Goal: Communication & Community: Answer question/provide support

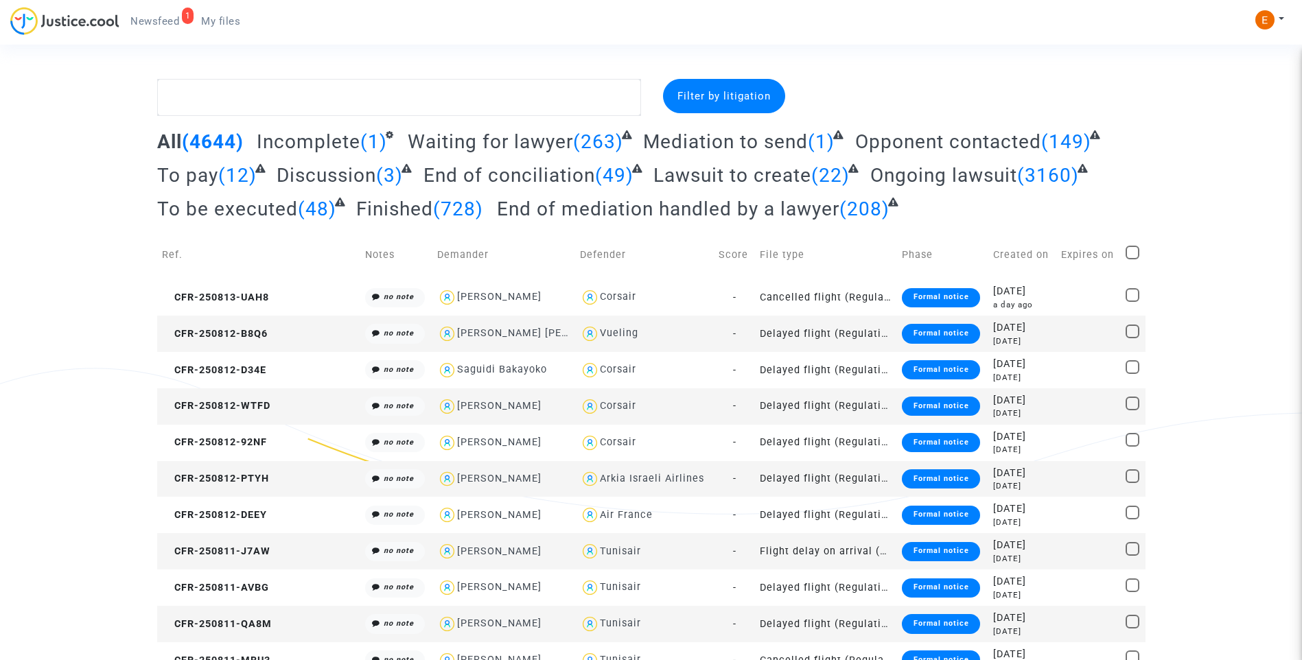
click at [152, 25] on span "Newsfeed" at bounding box center [154, 21] width 49 height 12
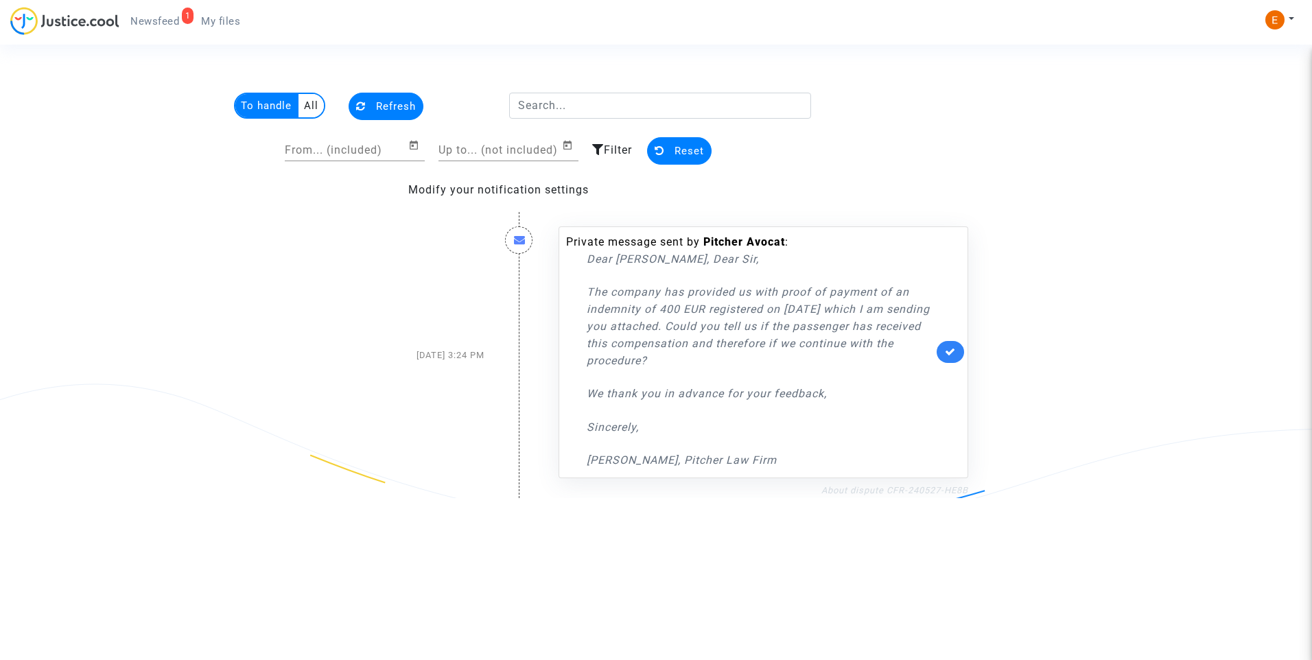
click at [939, 488] on link "About dispute CFR-240527-HE8B" at bounding box center [895, 490] width 147 height 10
click at [949, 351] on icon at bounding box center [950, 352] width 11 height 10
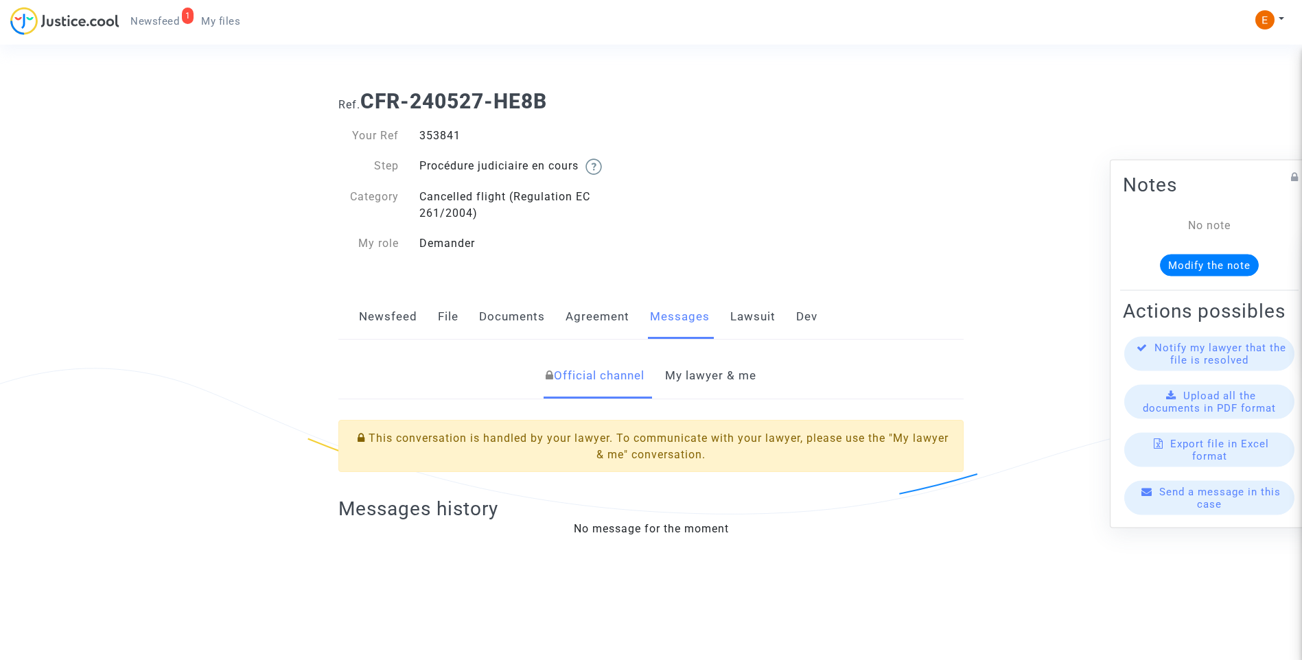
click at [448, 135] on div "353841" at bounding box center [530, 136] width 242 height 16
copy div "353841"
click at [741, 389] on link "My lawyer & me" at bounding box center [710, 375] width 91 height 45
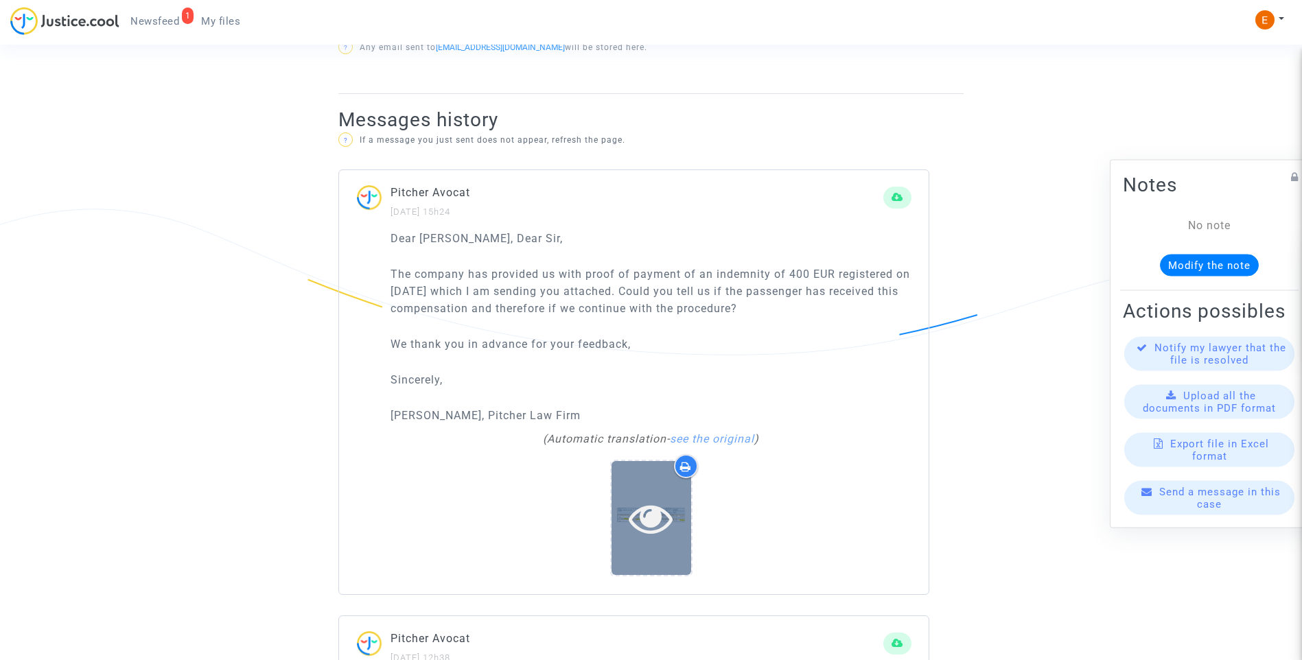
scroll to position [892, 0]
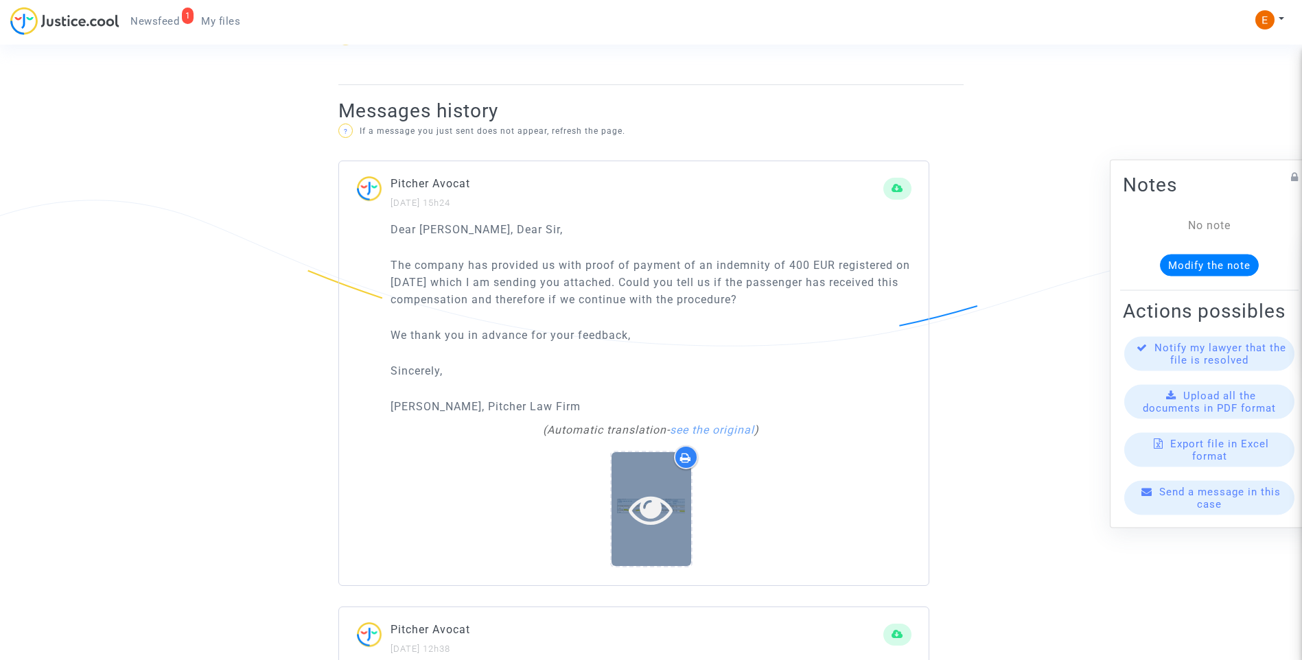
click at [655, 519] on icon at bounding box center [651, 509] width 45 height 44
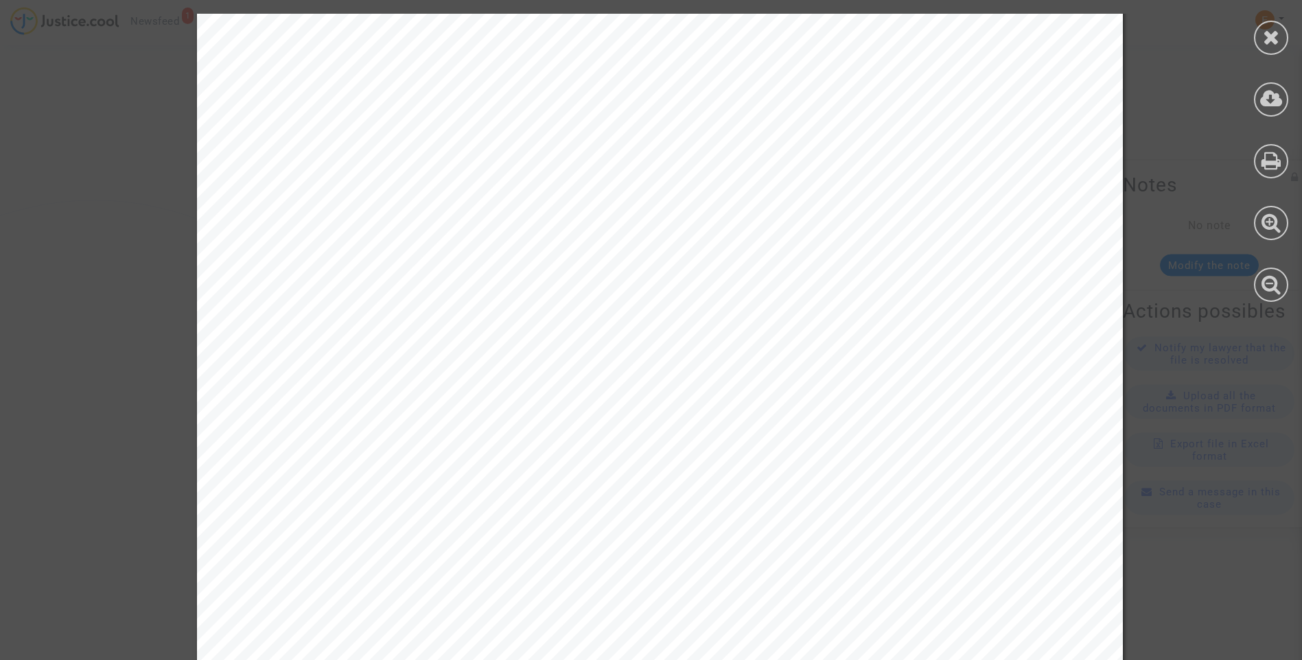
scroll to position [0, 0]
click at [1266, 97] on icon at bounding box center [1271, 99] width 23 height 21
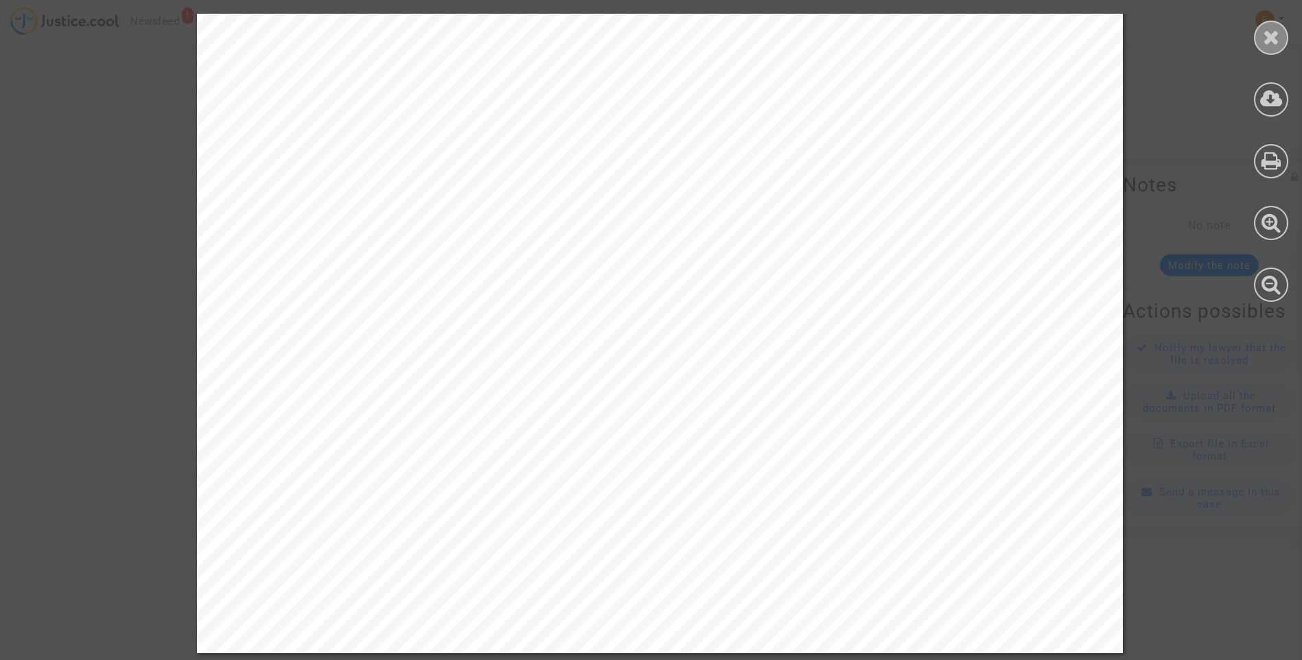
click at [1269, 36] on icon at bounding box center [1271, 37] width 17 height 21
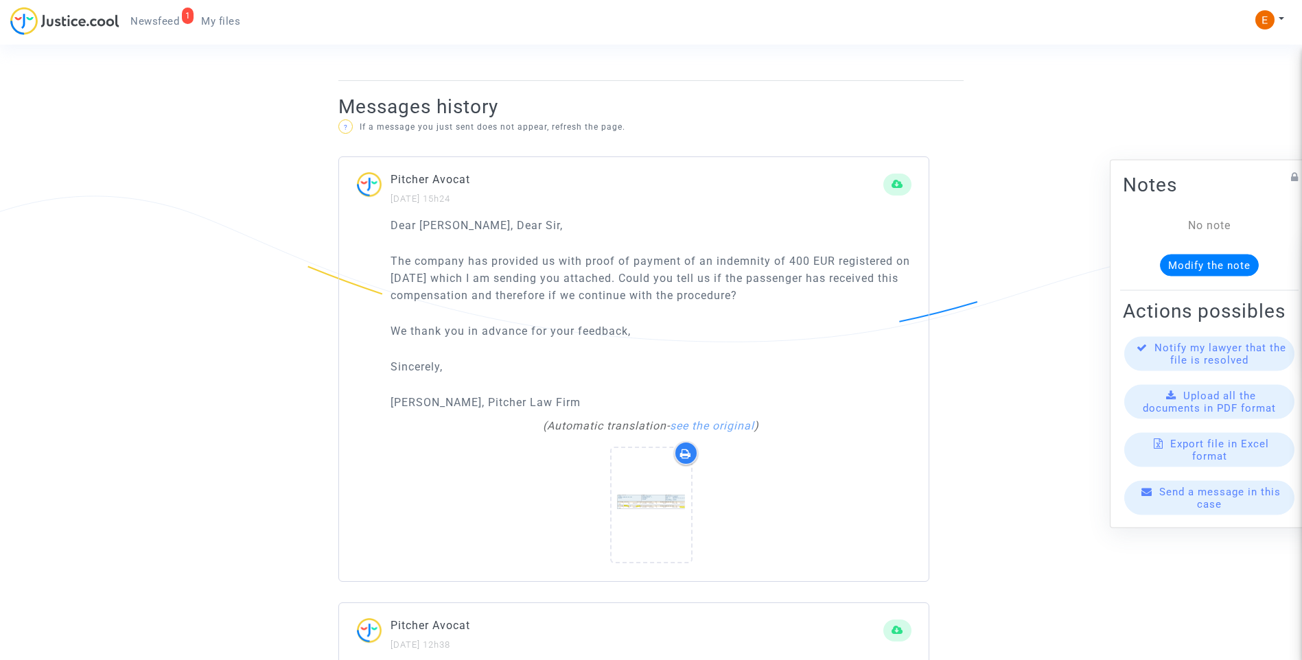
scroll to position [892, 0]
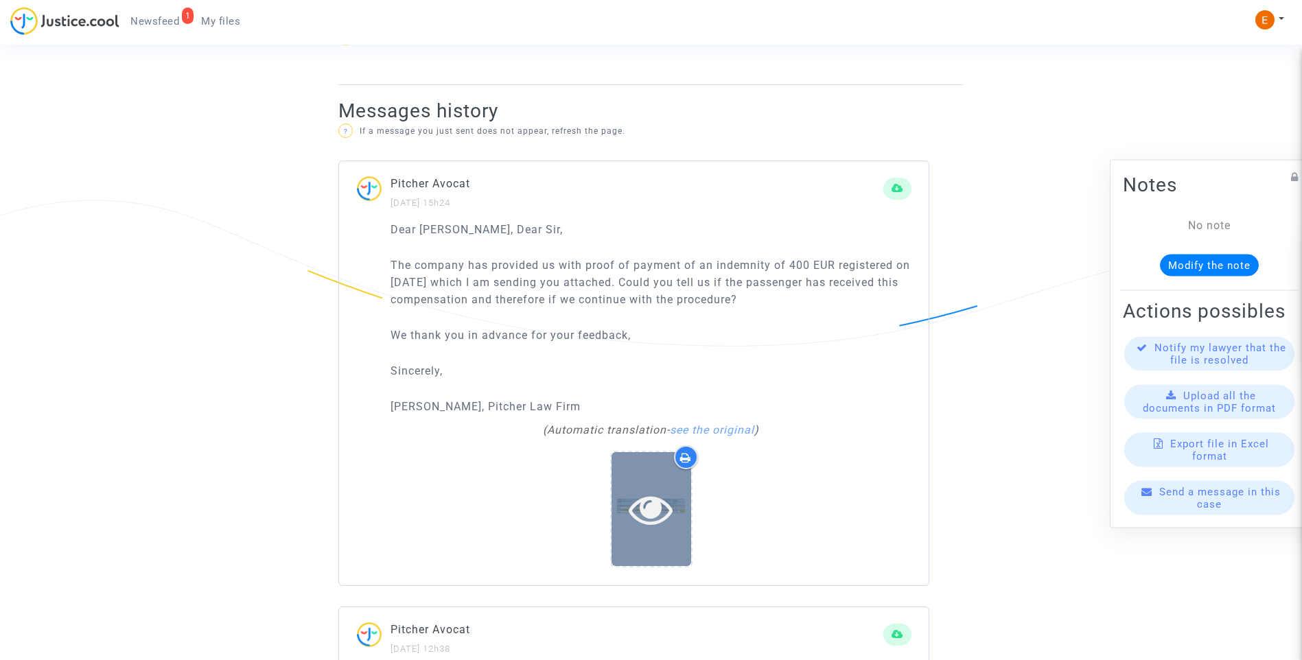
click at [654, 540] on div at bounding box center [652, 508] width 80 height 113
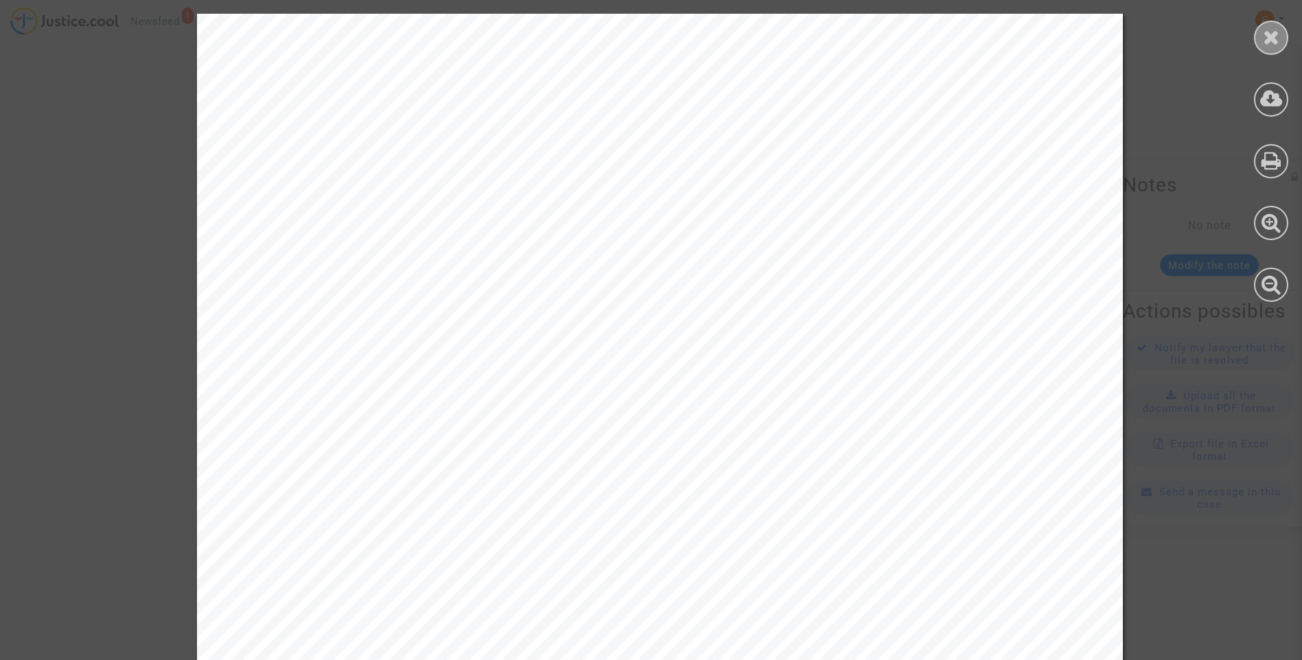
click at [1265, 45] on icon at bounding box center [1271, 37] width 17 height 21
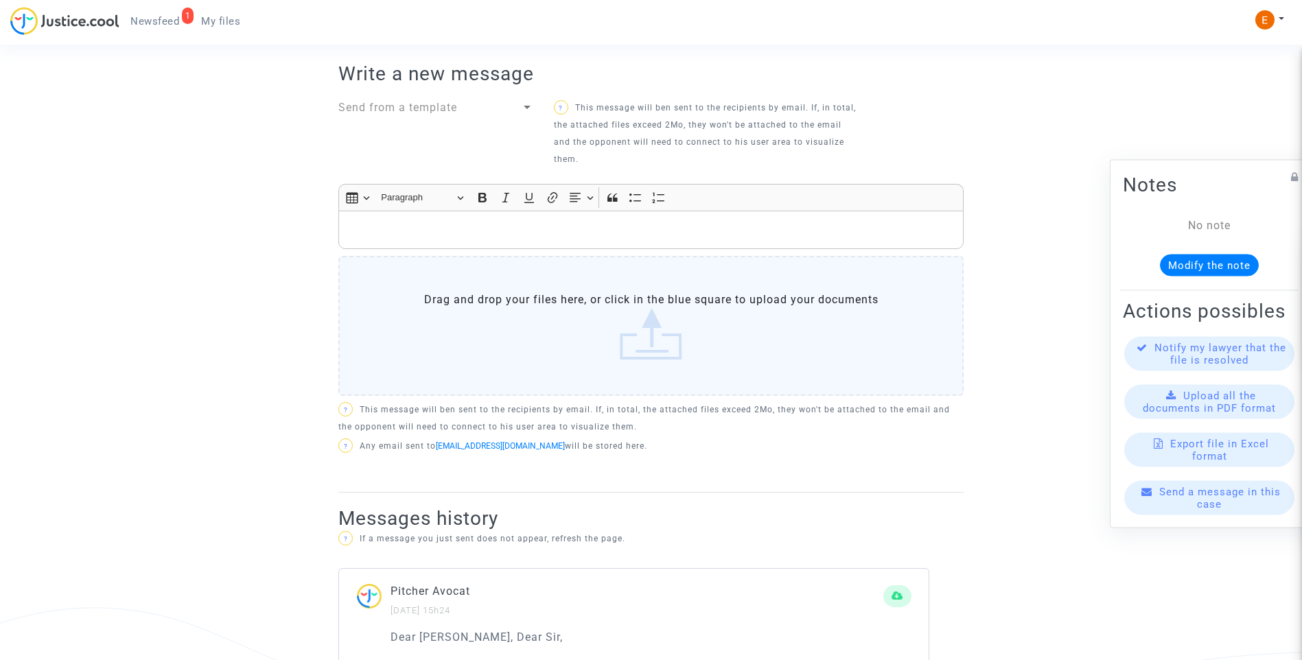
scroll to position [412, 0]
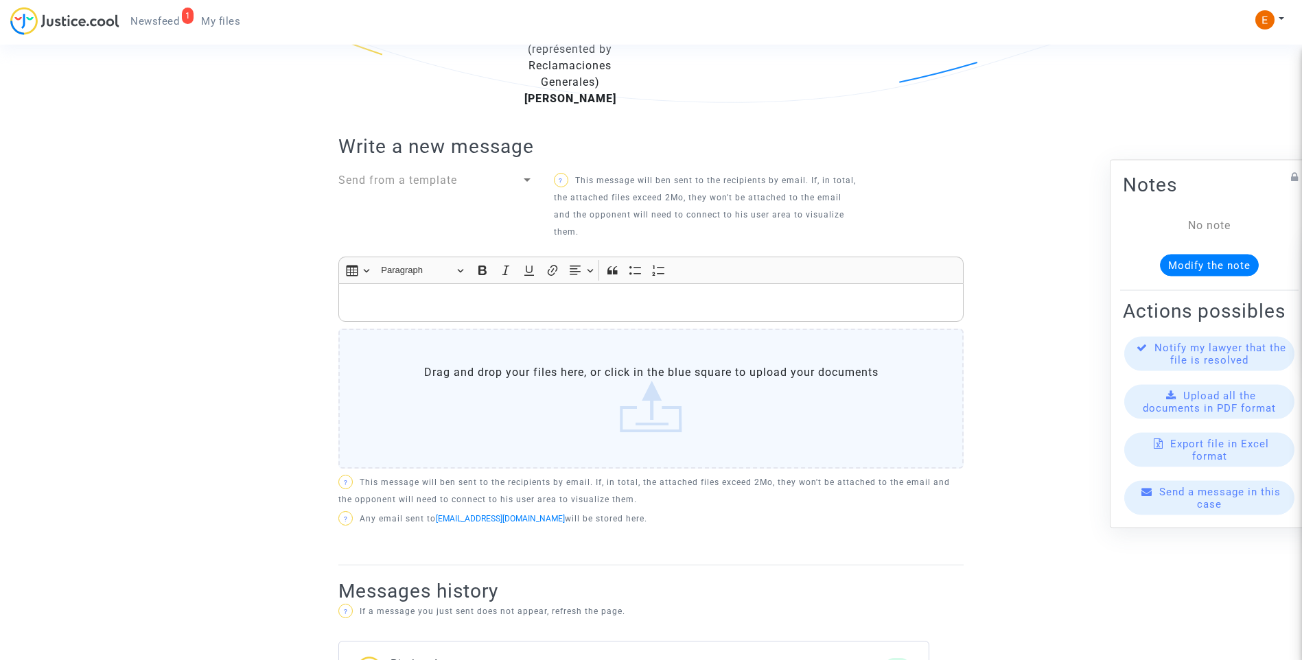
click at [471, 171] on div "[PERSON_NAME] (représented by Reclamaciones Generales) [PERSON_NAME] DEMANDER L…" at bounding box center [650, 286] width 625 height 557
click at [465, 182] on div "Send from a template" at bounding box center [429, 180] width 183 height 16
click at [415, 184] on span "Mensaje informativo" at bounding box center [394, 180] width 113 height 13
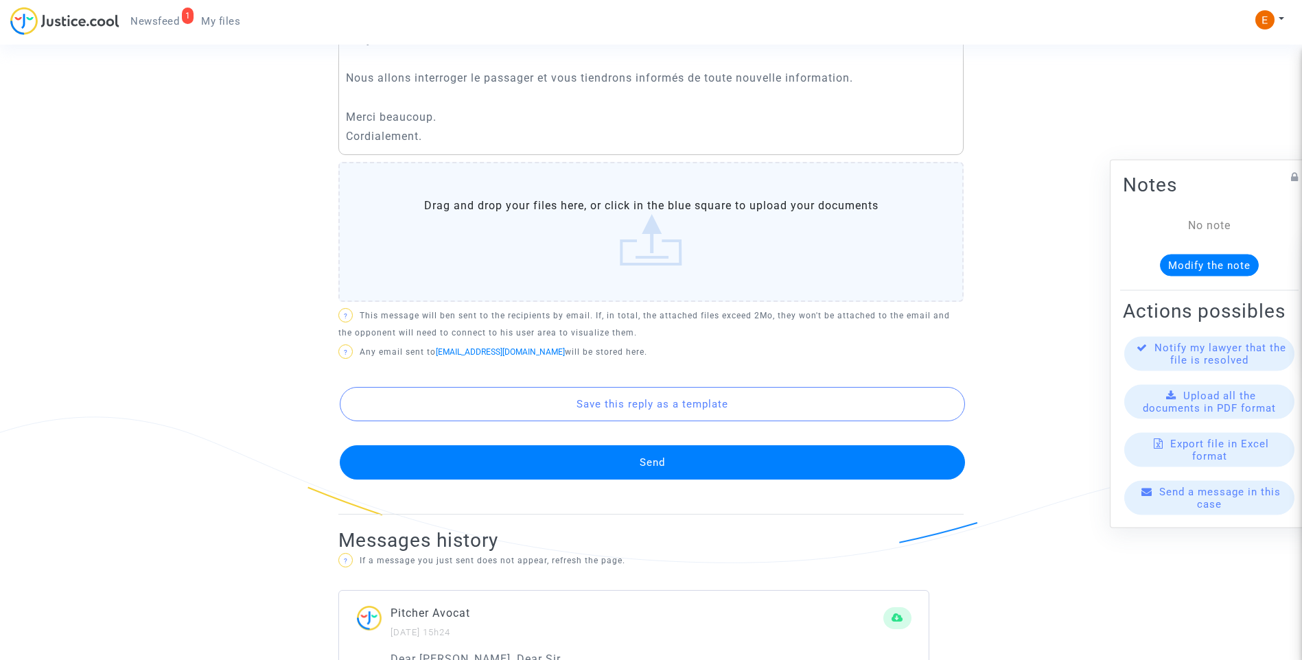
scroll to position [686, 0]
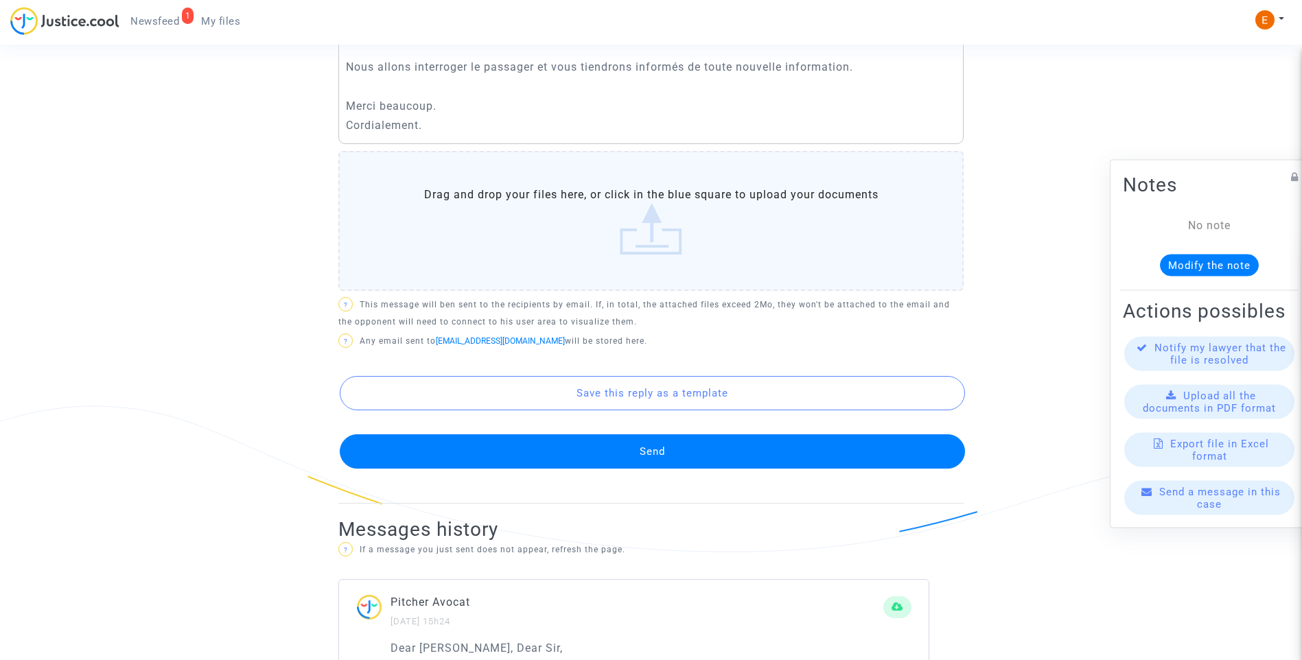
click at [659, 449] on button "Send" at bounding box center [652, 451] width 625 height 34
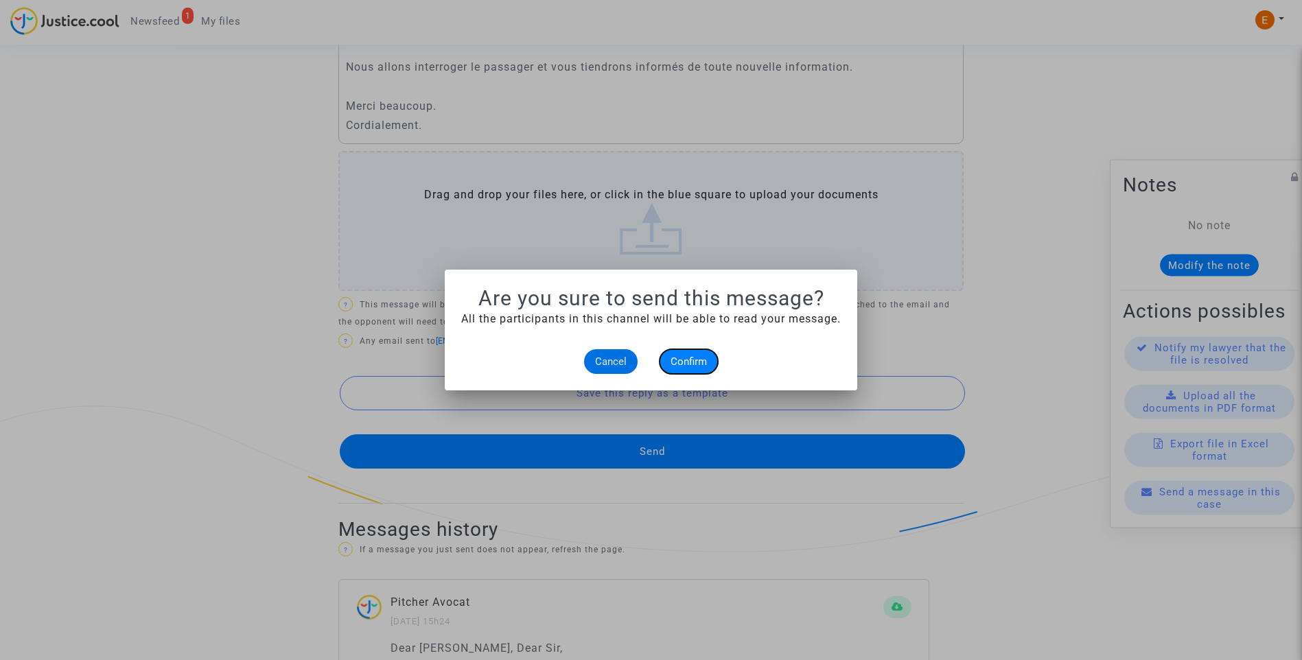
click at [688, 369] on button "Confirm" at bounding box center [689, 361] width 58 height 25
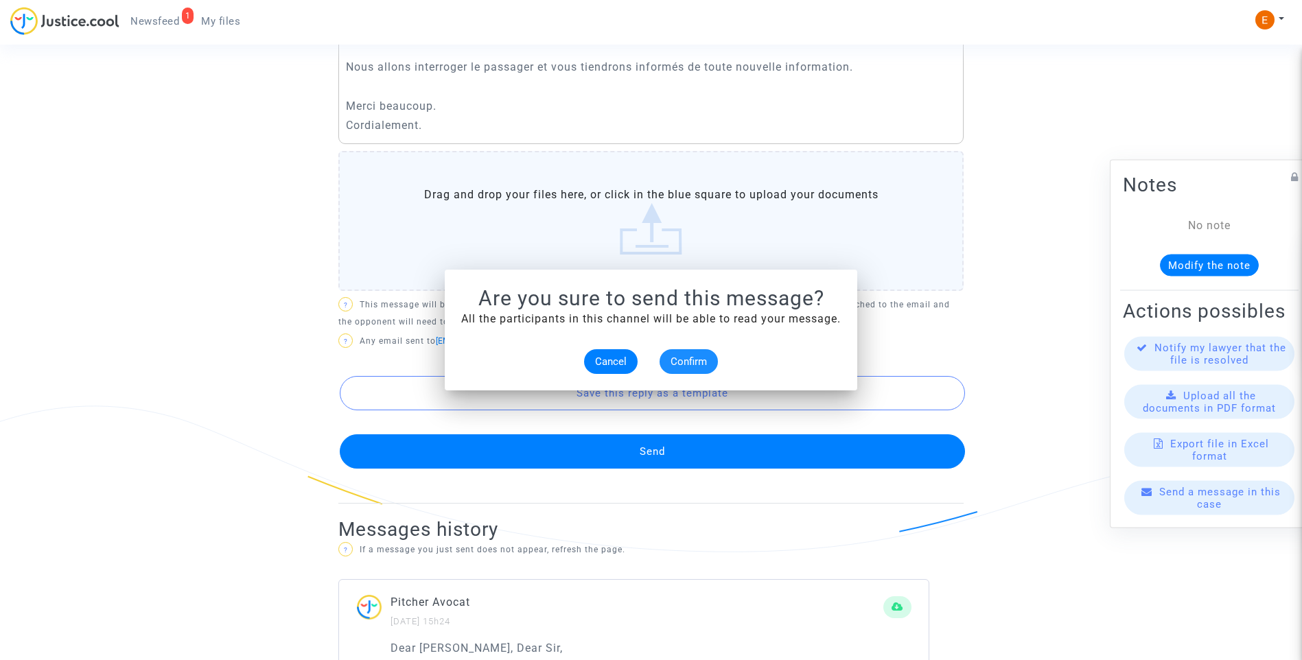
scroll to position [686, 0]
